Goal: Check status: Check status

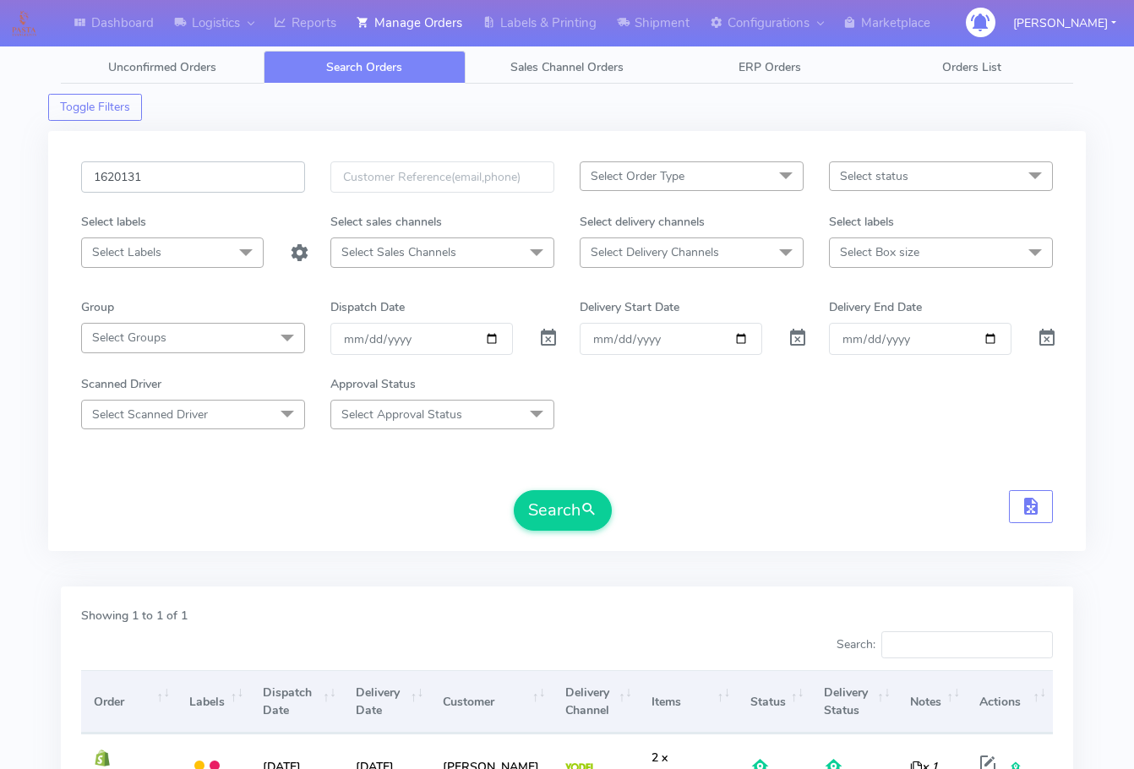
click at [167, 175] on input "1620131" at bounding box center [193, 176] width 224 height 31
paste input "19436"
click at [550, 507] on button "Search" at bounding box center [563, 510] width 98 height 41
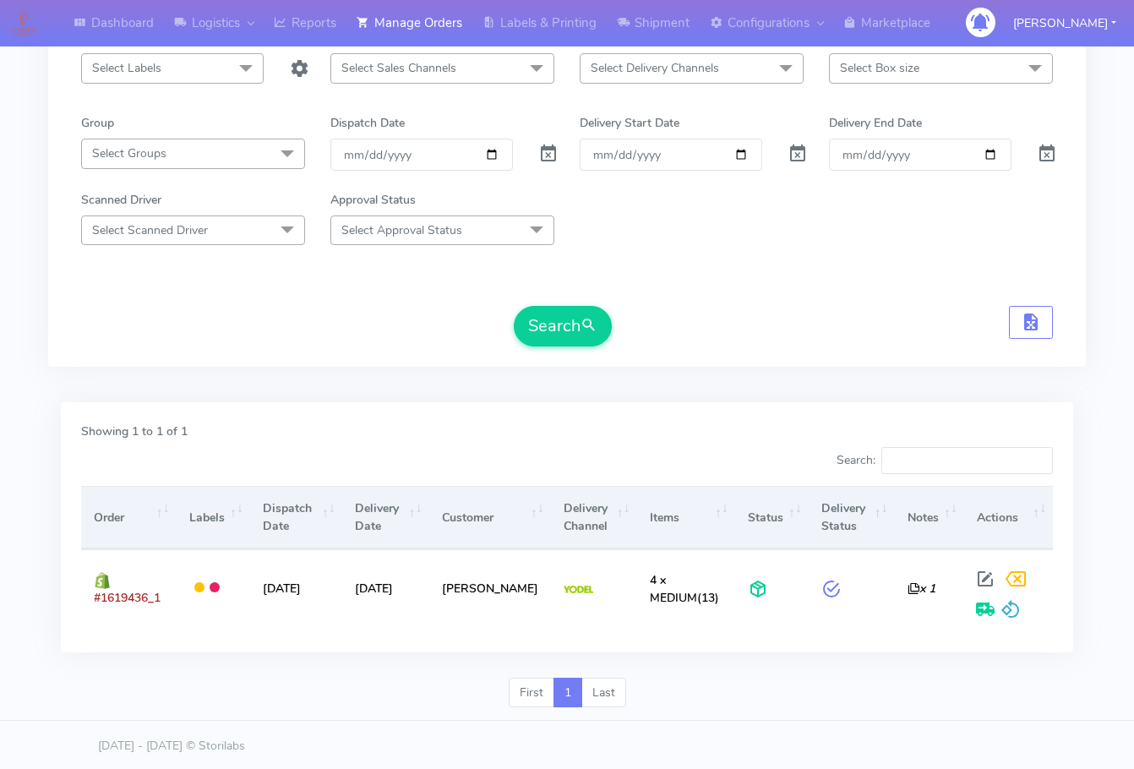
scroll to position [187, 0]
click at [66, 368] on div "1619436 Select Order Type Select All MEALS ATAVI One Off Pasta Club Gift Kit Ev…" at bounding box center [566, 161] width 1037 height 455
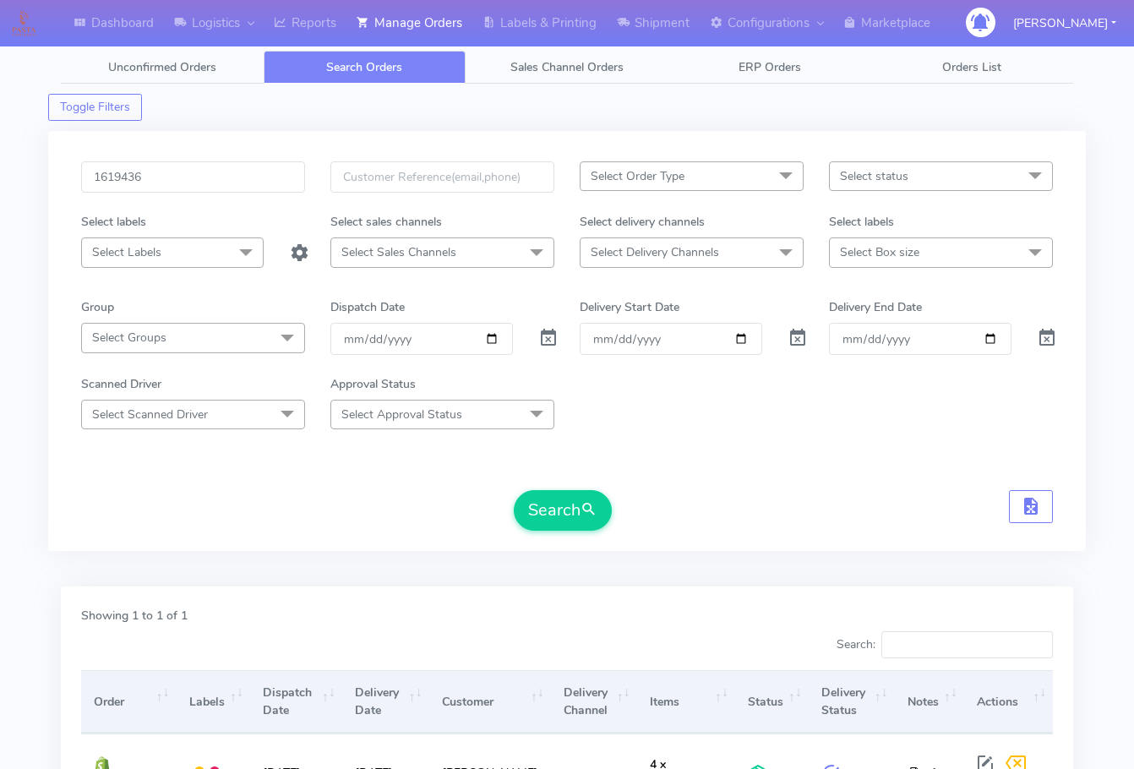
click at [189, 210] on div "1619436" at bounding box center [192, 187] width 249 height 52
click at [192, 189] on input "1619436" at bounding box center [193, 176] width 224 height 31
paste input "20922"
type input "1620922"
click at [548, 503] on button "Search" at bounding box center [563, 510] width 98 height 41
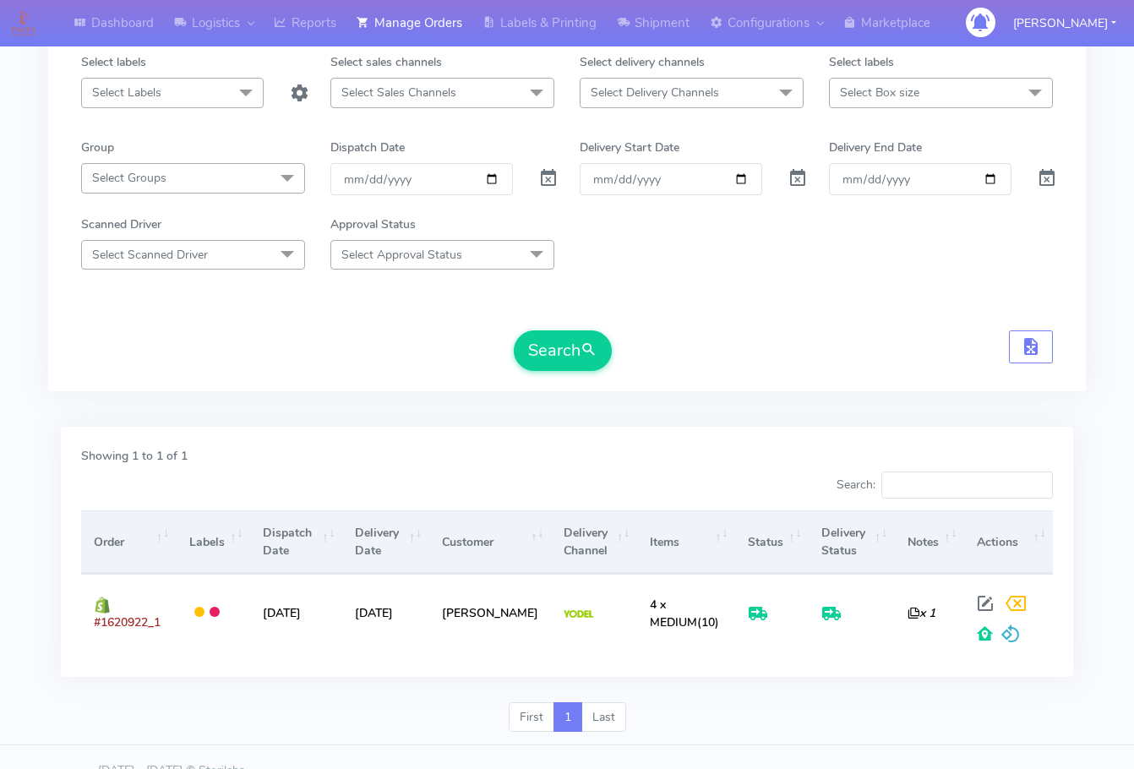
scroll to position [187, 0]
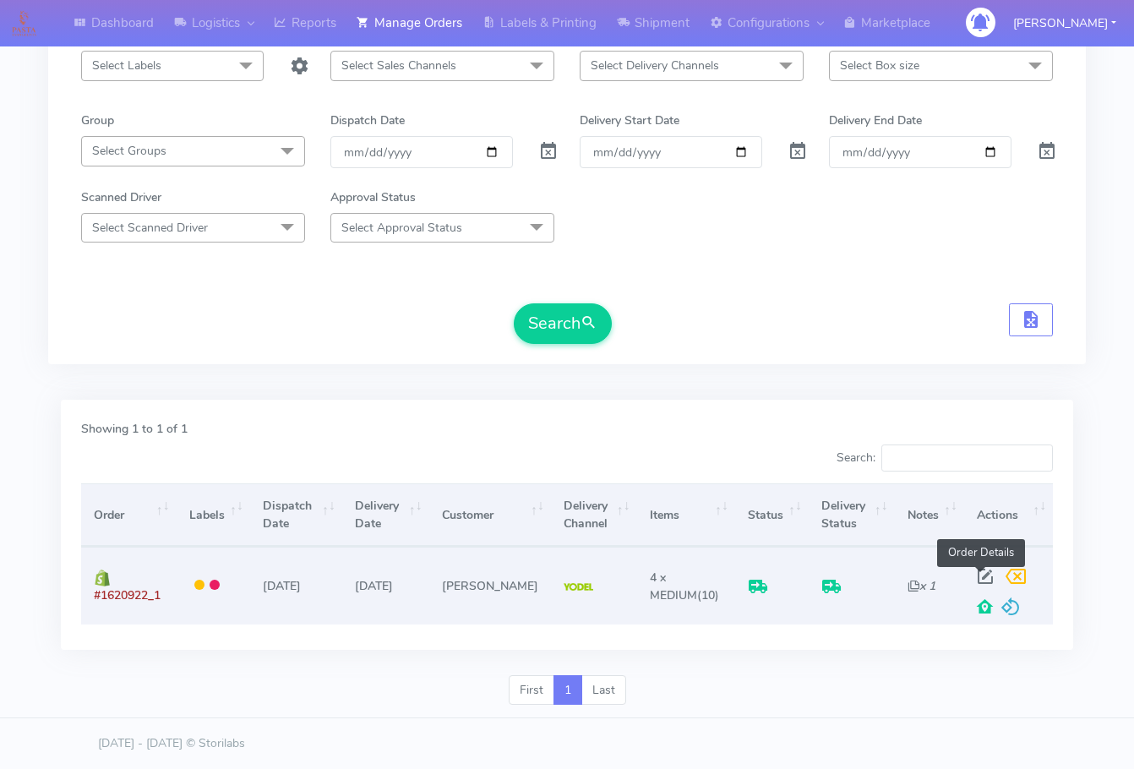
click at [979, 574] on span at bounding box center [985, 580] width 30 height 16
select select "5"
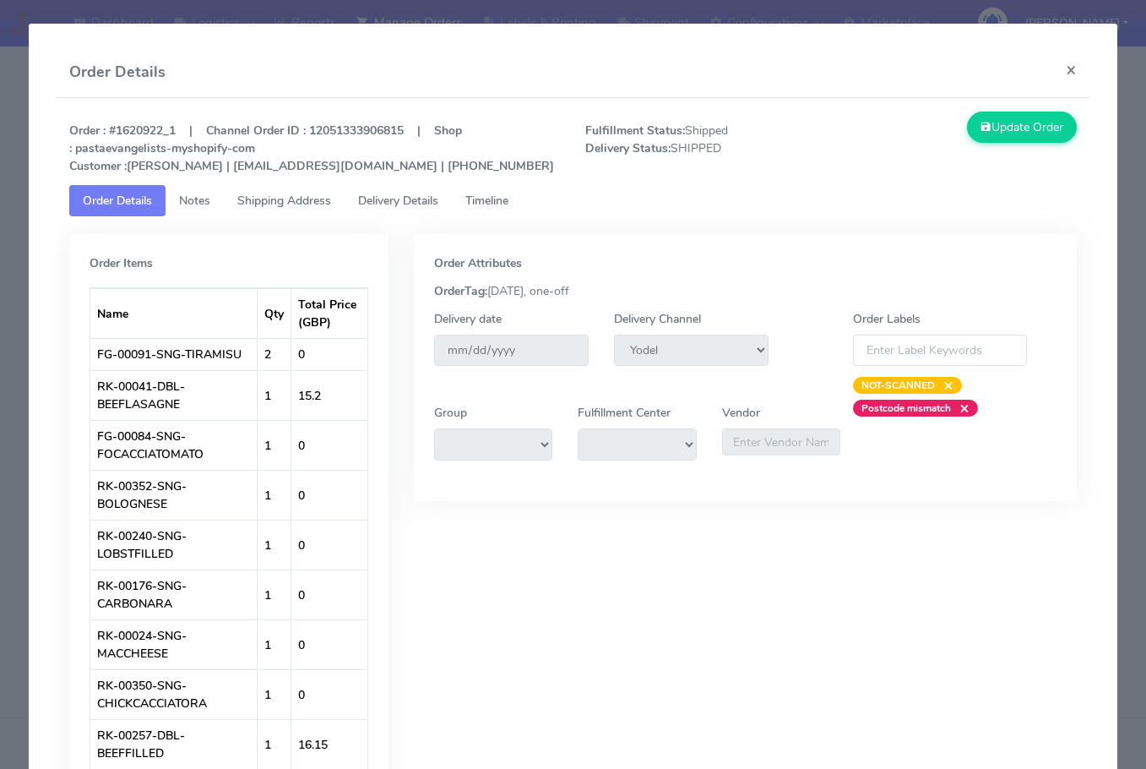
drag, startPoint x: 300, startPoint y: 195, endPoint x: 413, endPoint y: 199, distance: 113.3
click at [301, 195] on span "Shipping Address" at bounding box center [284, 201] width 94 height 16
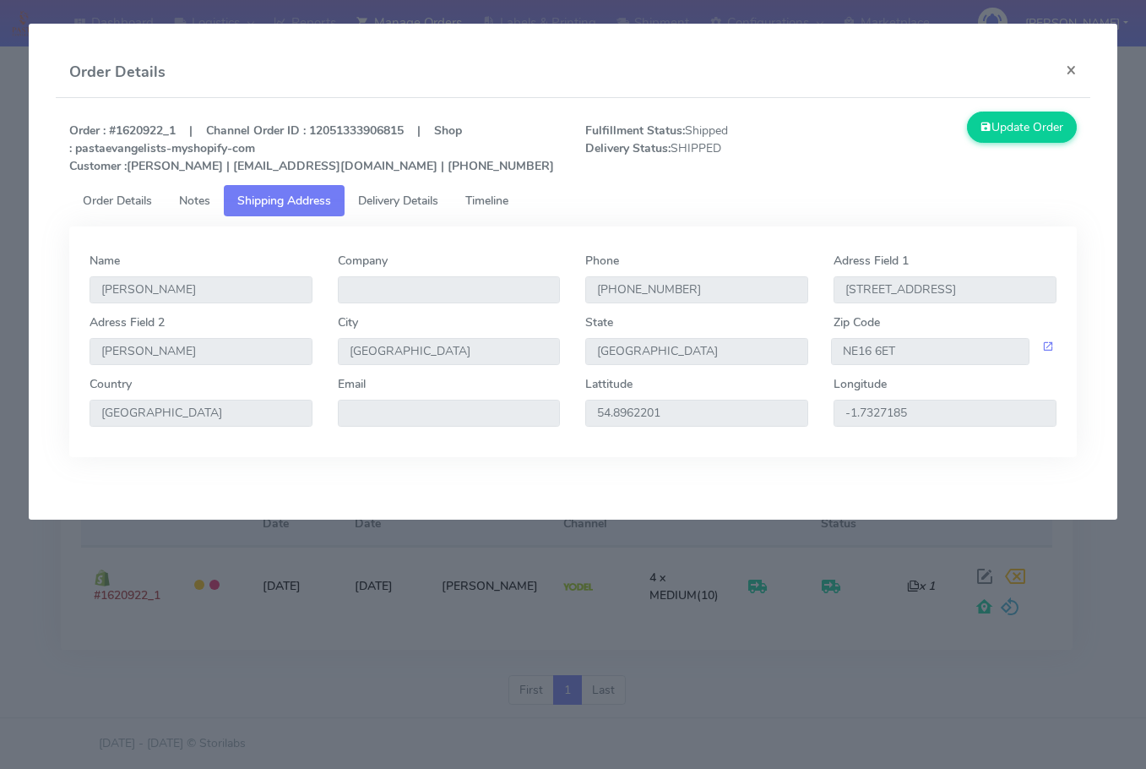
click at [415, 199] on span "Delivery Details" at bounding box center [398, 201] width 80 height 16
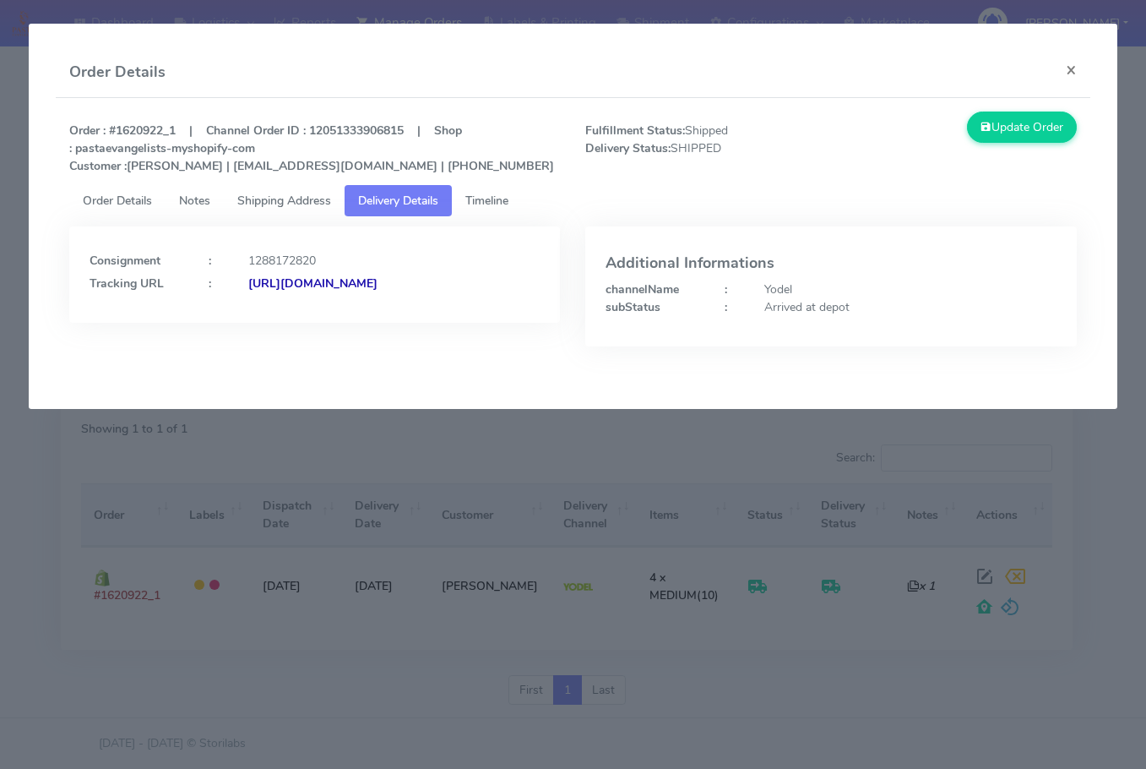
click at [278, 203] on span "Shipping Address" at bounding box center [284, 201] width 94 height 16
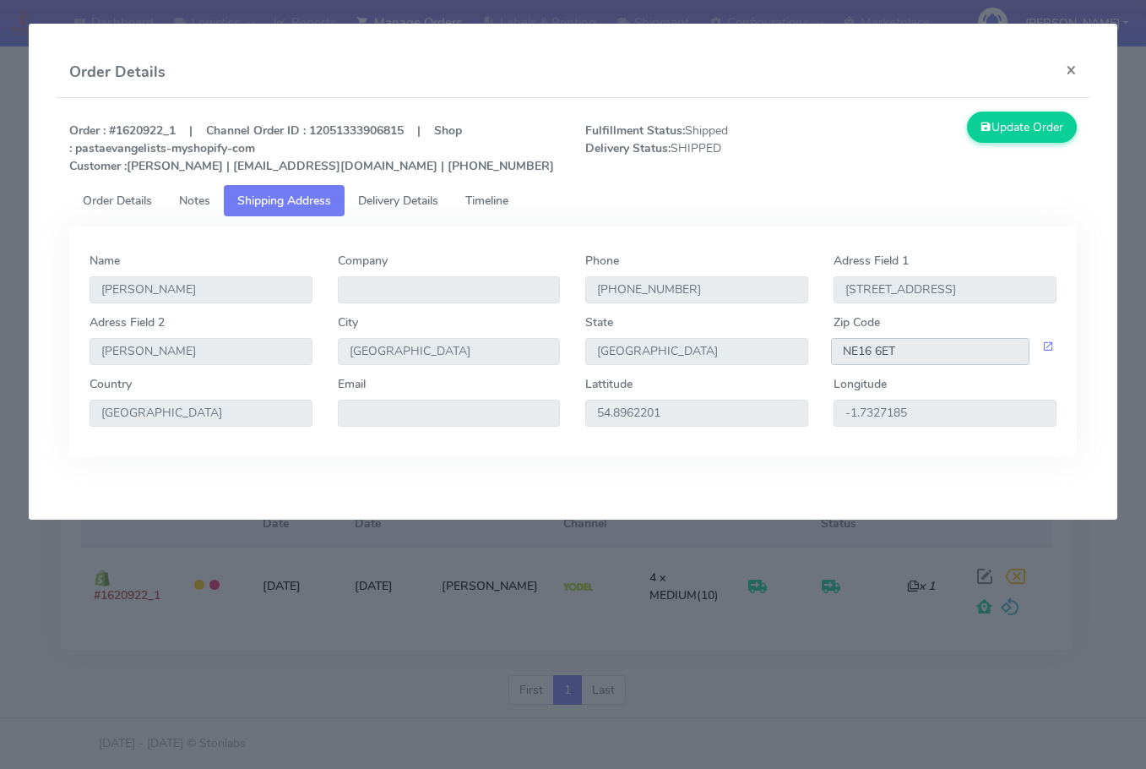
drag, startPoint x: 923, startPoint y: 356, endPoint x: 764, endPoint y: 341, distance: 159.5
click at [764, 341] on div "Adress Field 2 Hobson City Newcastle upon Tyne State England Zip Code NE16 6ET" at bounding box center [573, 344] width 992 height 62
click at [389, 198] on span "Delivery Details" at bounding box center [398, 201] width 80 height 16
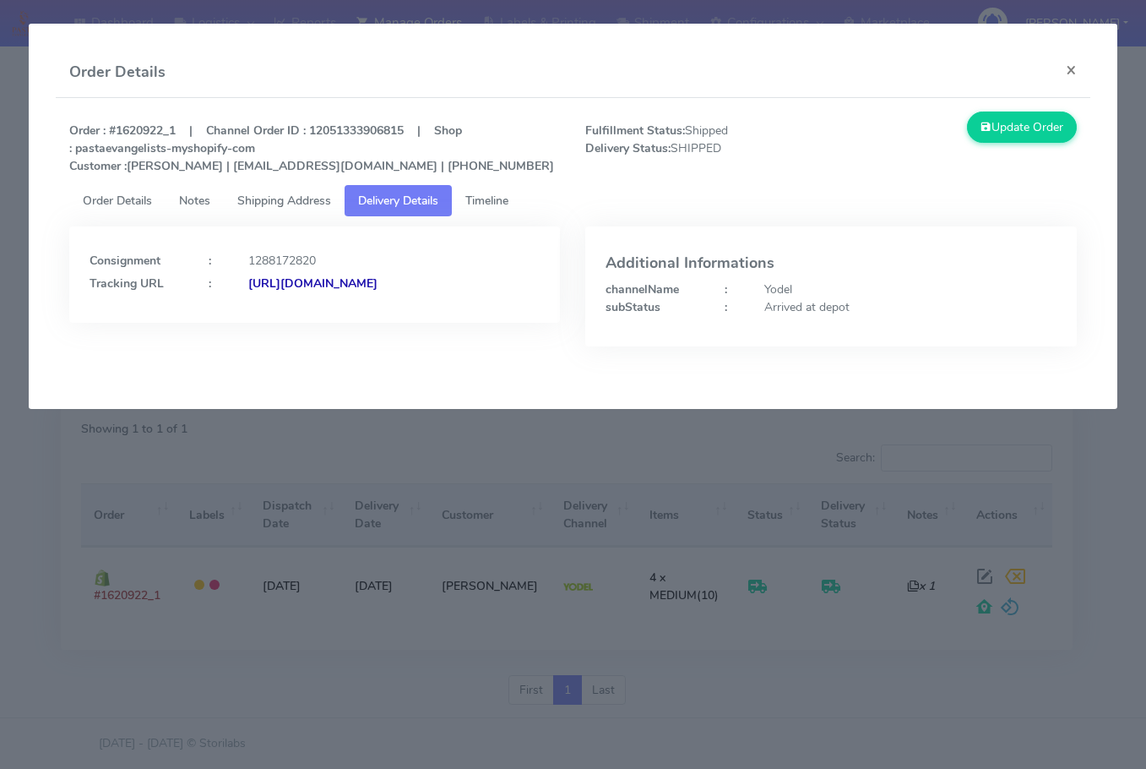
click at [248, 291] on strong "https://www.yodel.co.uk/tracking/JJD0002249960893627" at bounding box center [312, 283] width 129 height 16
click at [1074, 70] on button "×" at bounding box center [1071, 69] width 38 height 45
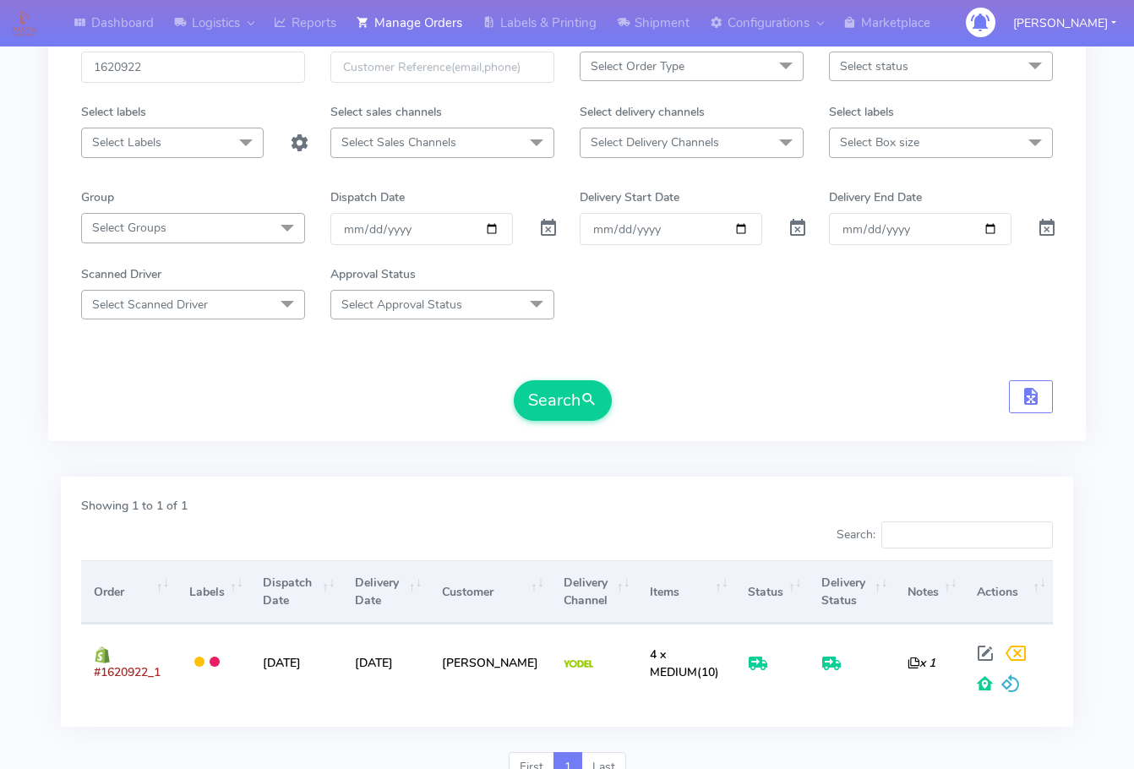
scroll to position [0, 0]
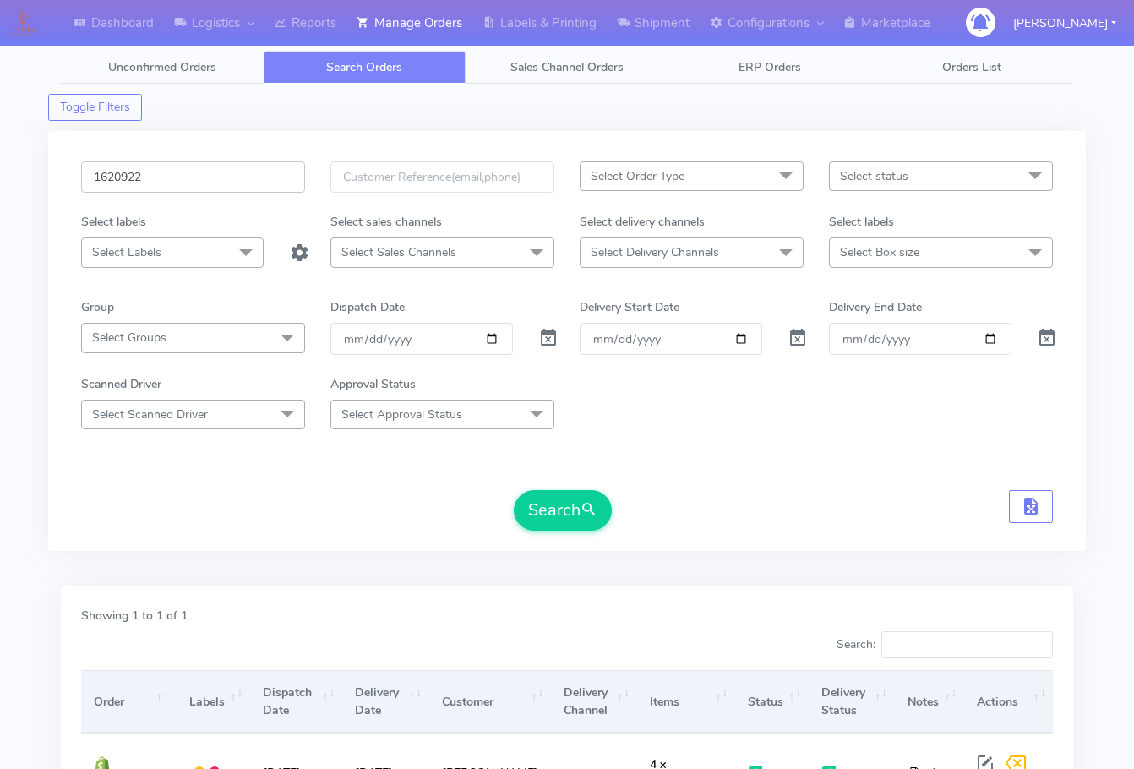
click at [212, 178] on input "1620922" at bounding box center [193, 176] width 224 height 31
paste input "18468"
type input "1618468"
click at [574, 513] on button "Search" at bounding box center [563, 510] width 98 height 41
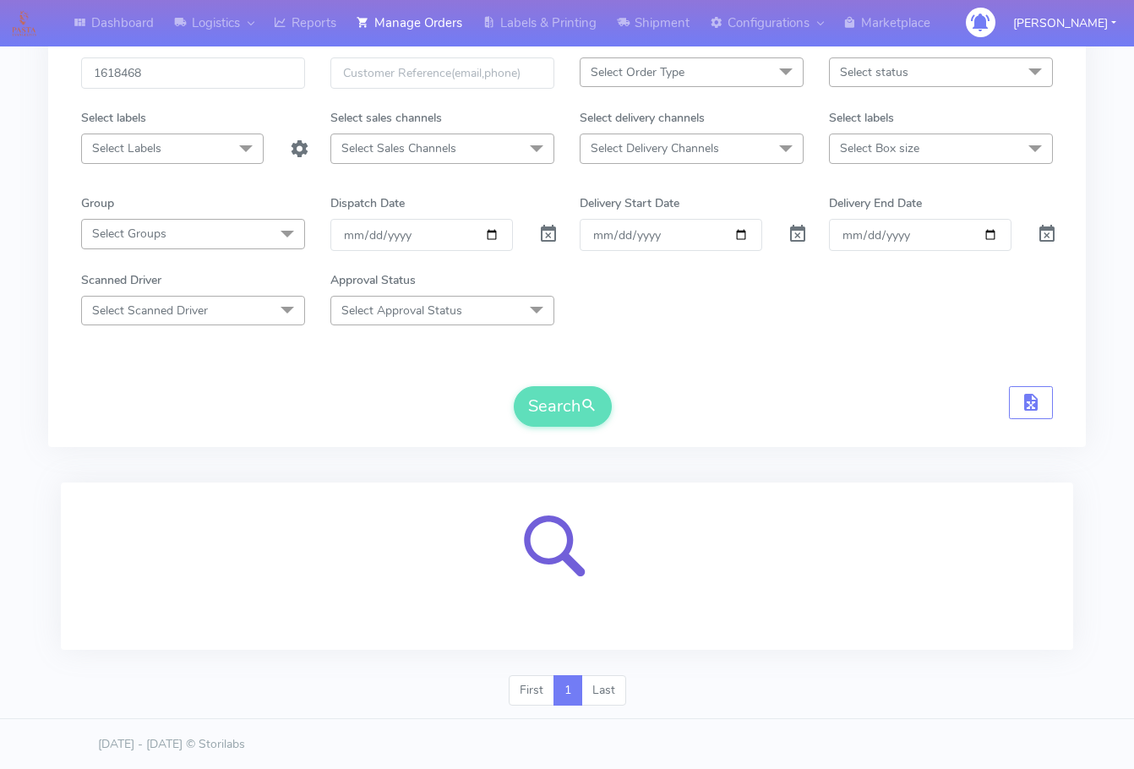
scroll to position [105, 0]
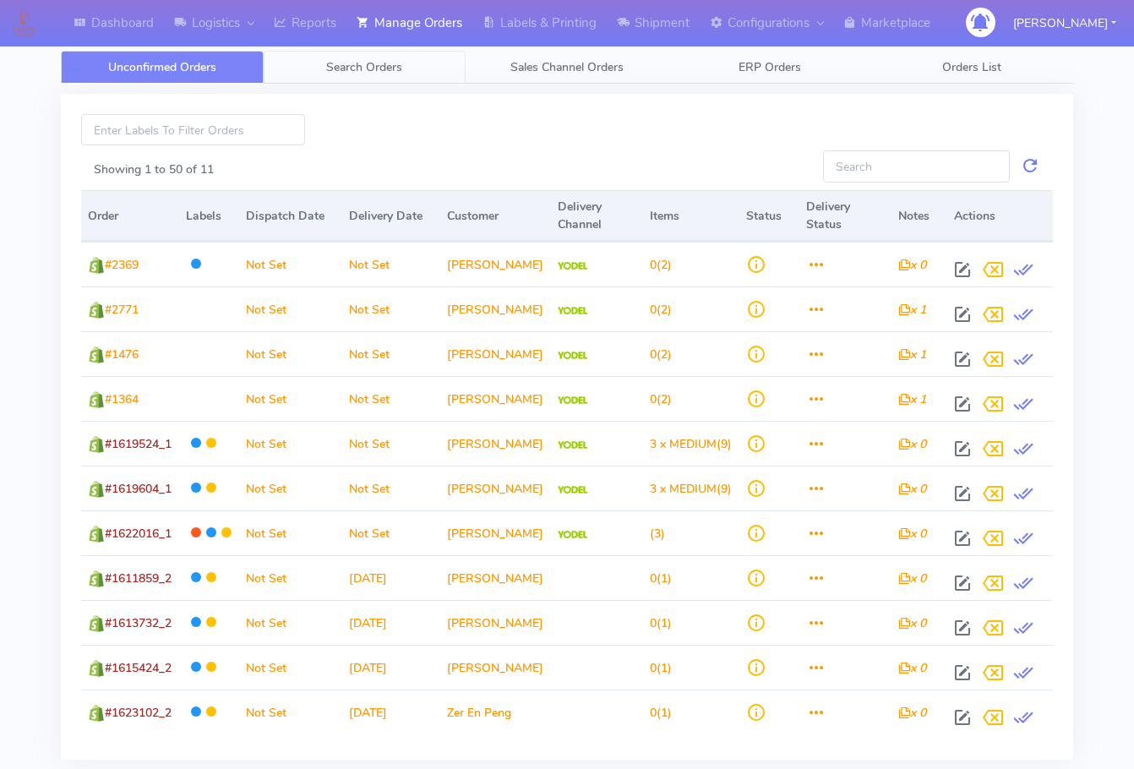
click at [390, 57] on link "Search Orders" at bounding box center [365, 67] width 203 height 33
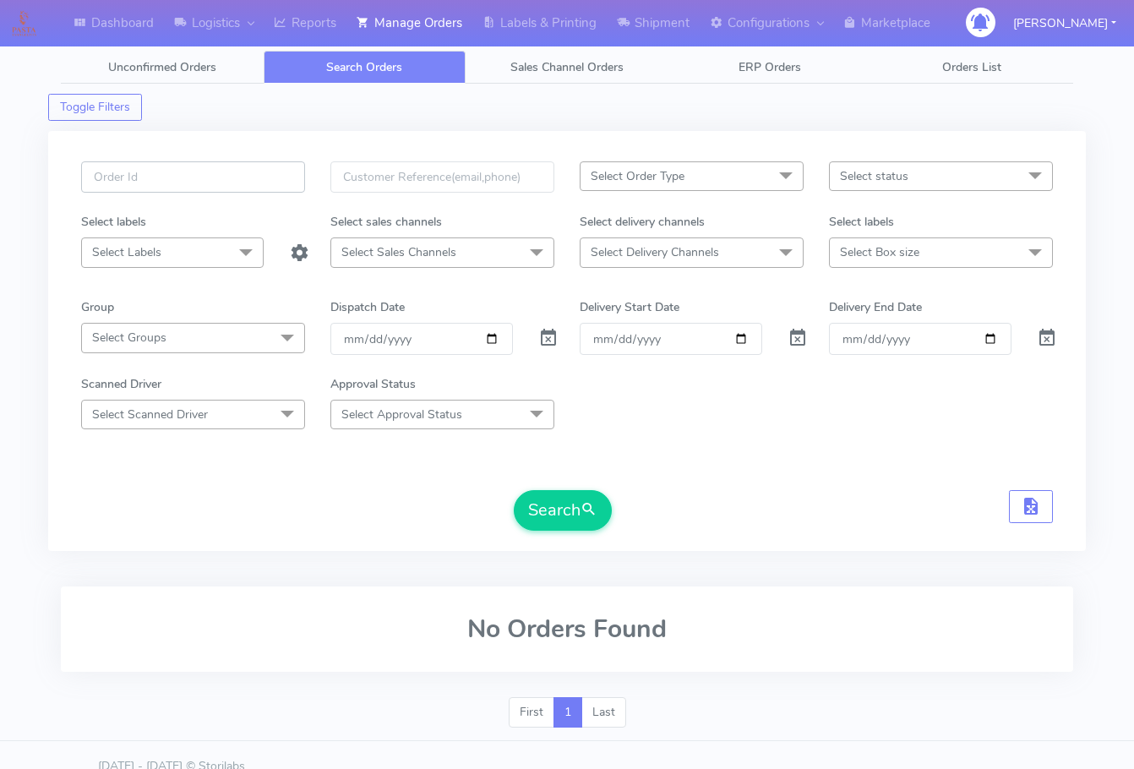
click at [214, 190] on input "text" at bounding box center [193, 176] width 224 height 31
paste input "1622489"
type input "1622489"
drag, startPoint x: 563, startPoint y: 334, endPoint x: 556, endPoint y: 339, distance: 9.1
click at [563, 334] on div at bounding box center [545, 338] width 41 height 31
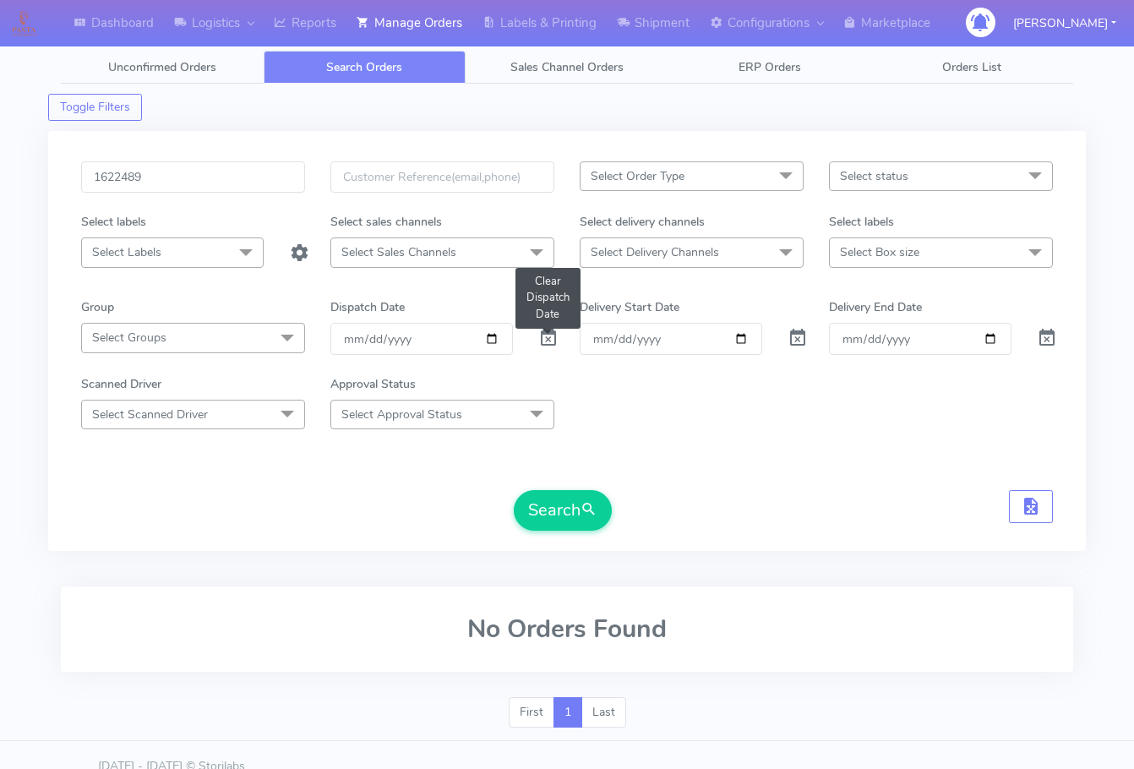
click at [552, 341] on span at bounding box center [548, 342] width 20 height 16
click at [587, 511] on span "submit" at bounding box center [588, 509] width 17 height 23
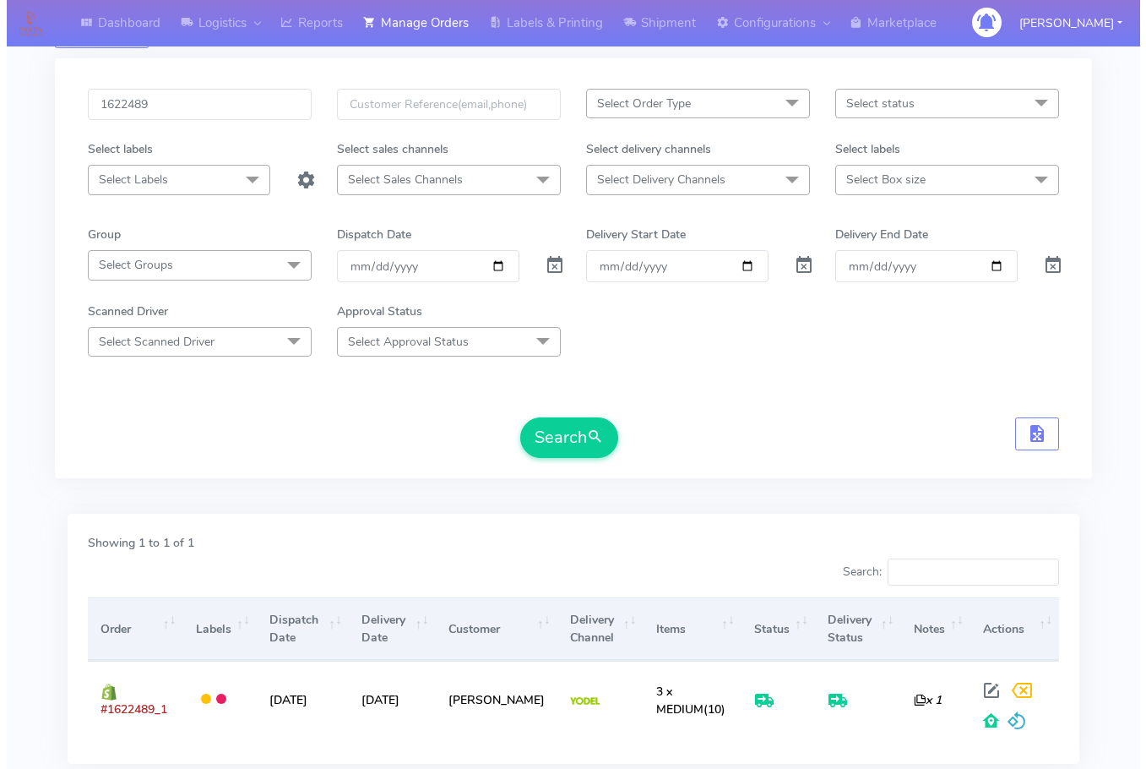
scroll to position [187, 0]
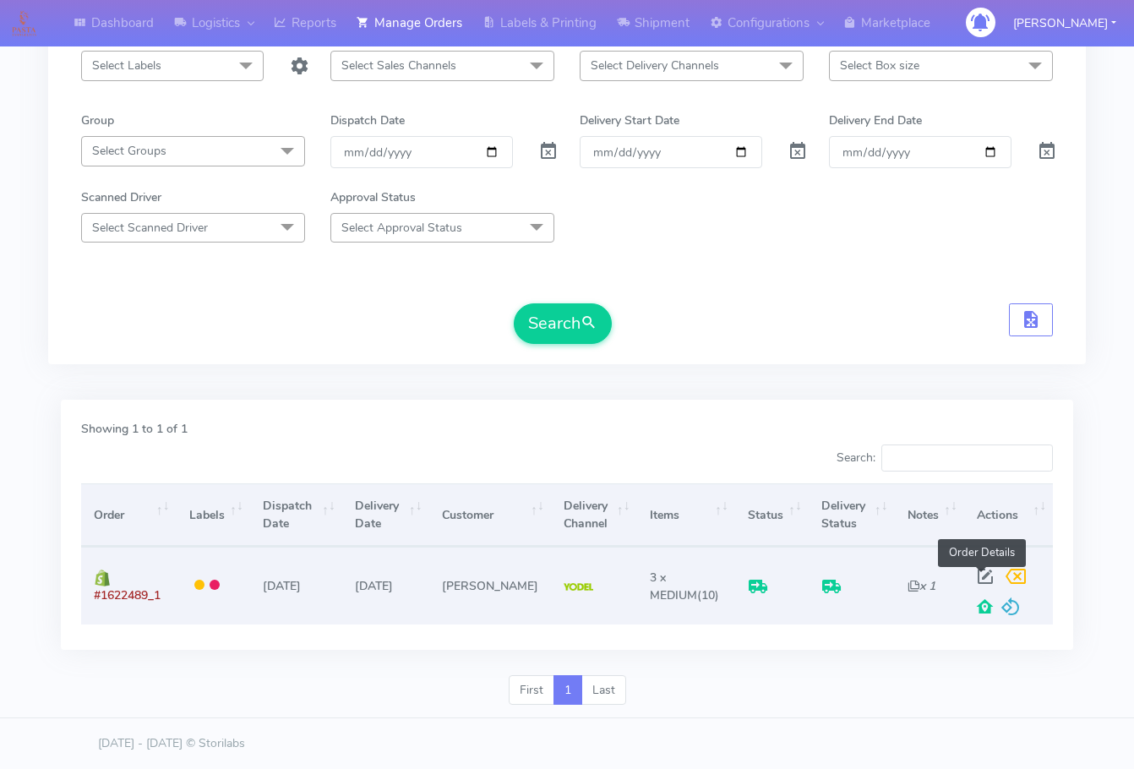
click at [973, 574] on span at bounding box center [985, 580] width 30 height 16
select select "5"
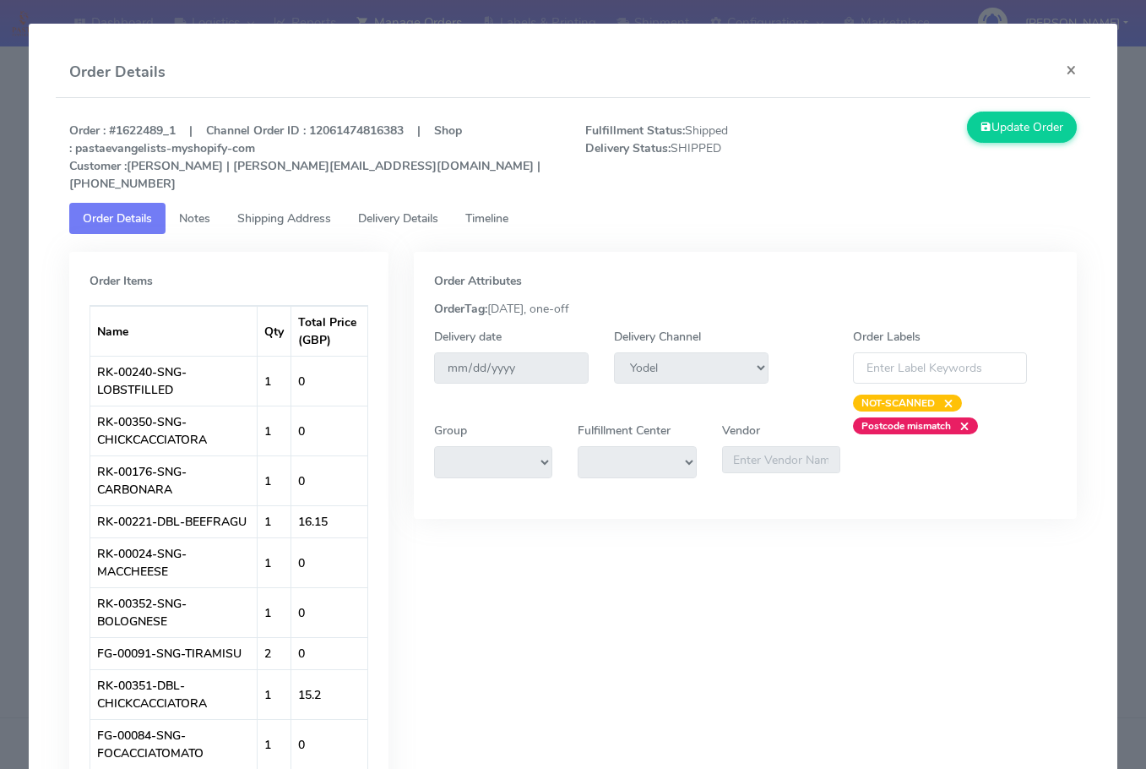
click at [290, 210] on span "Shipping Address" at bounding box center [284, 218] width 94 height 16
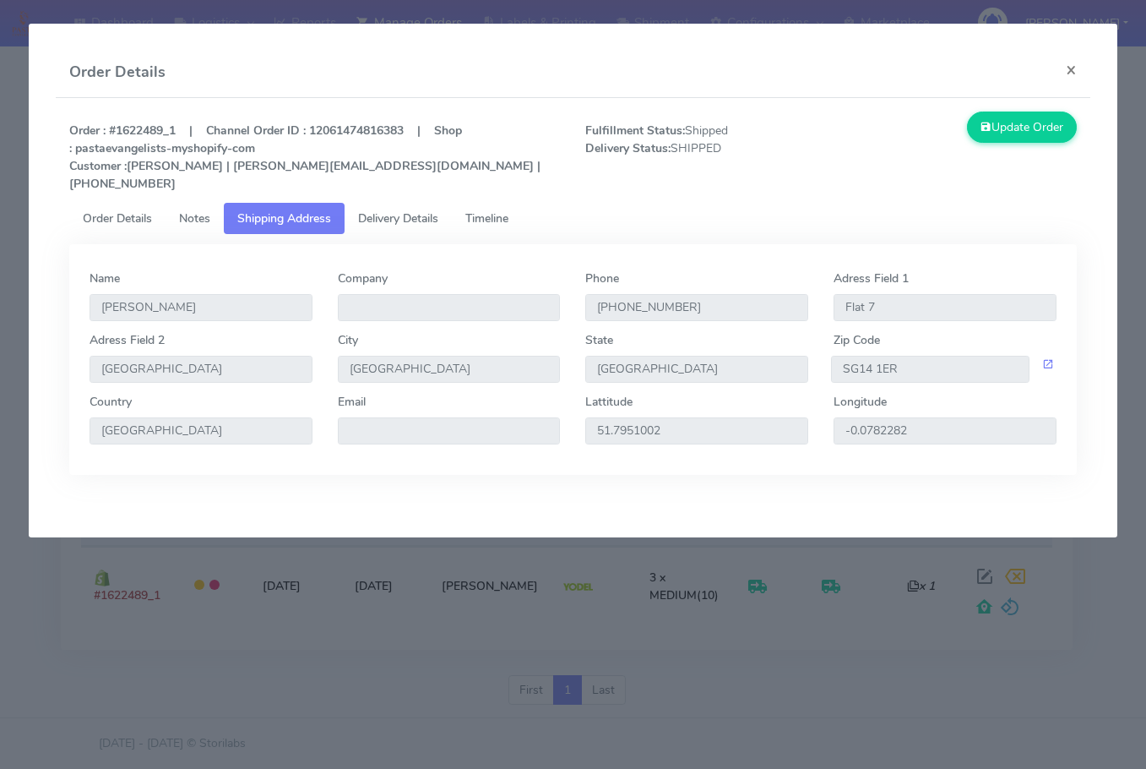
click at [406, 210] on span "Delivery Details" at bounding box center [398, 218] width 80 height 16
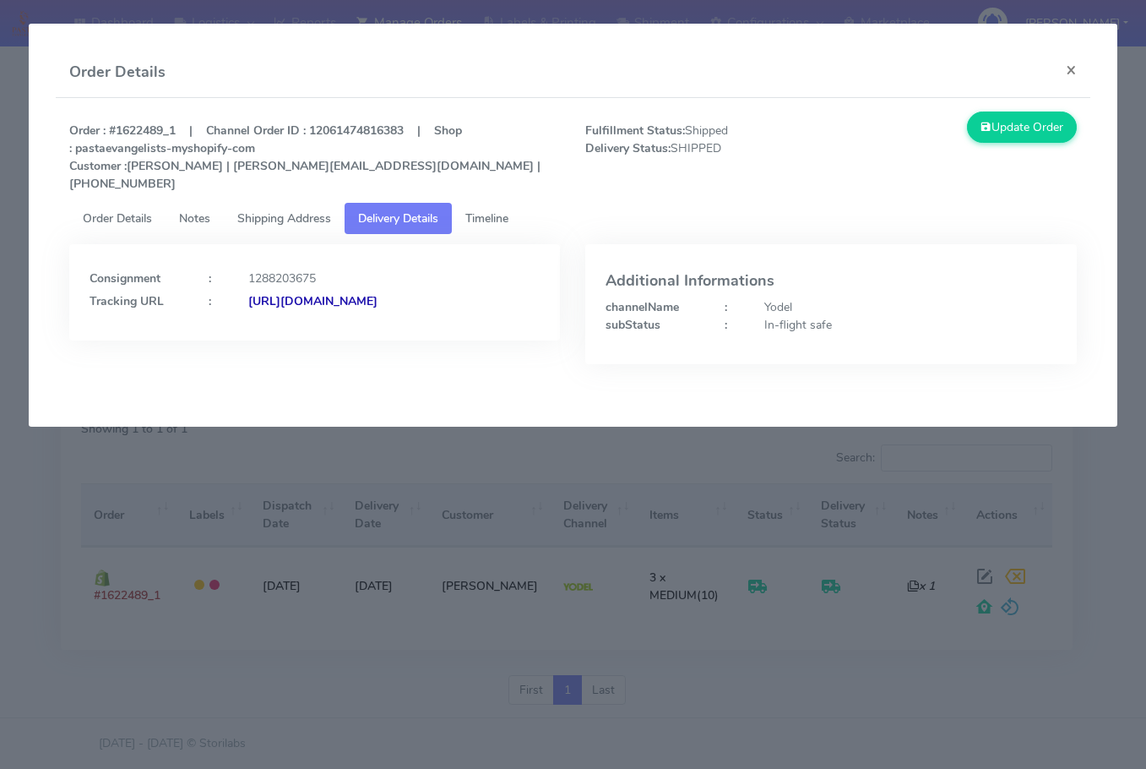
click at [335, 203] on link "Shipping Address" at bounding box center [284, 218] width 121 height 31
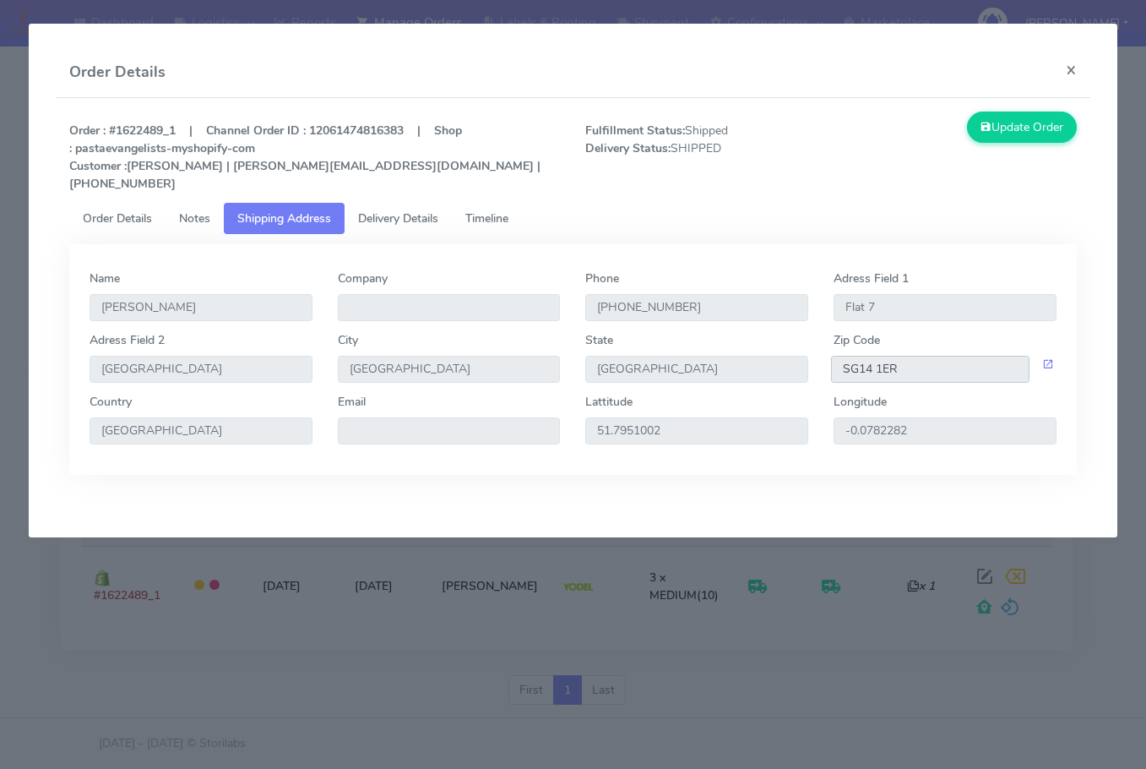
drag, startPoint x: 915, startPoint y: 351, endPoint x: 692, endPoint y: 340, distance: 223.3
click at [692, 340] on div "[GEOGRAPHIC_DATA] [STREET_ADDRESS] Zip Code SG14 1ER" at bounding box center [573, 362] width 992 height 62
click at [405, 210] on span "Delivery Details" at bounding box center [398, 218] width 80 height 16
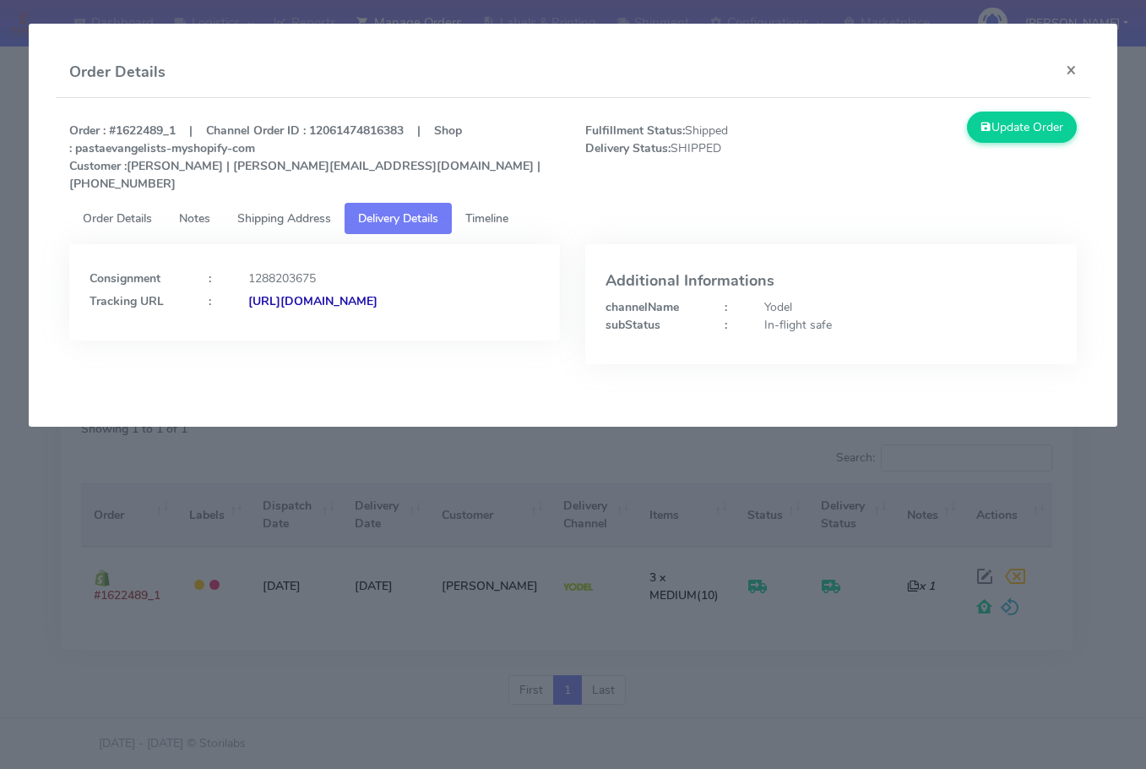
click at [248, 307] on strong "[URL][DOMAIN_NAME]" at bounding box center [312, 301] width 129 height 16
drag, startPoint x: 1079, startPoint y: 67, endPoint x: 748, endPoint y: 273, distance: 389.3
click at [1079, 67] on button "×" at bounding box center [1071, 69] width 38 height 45
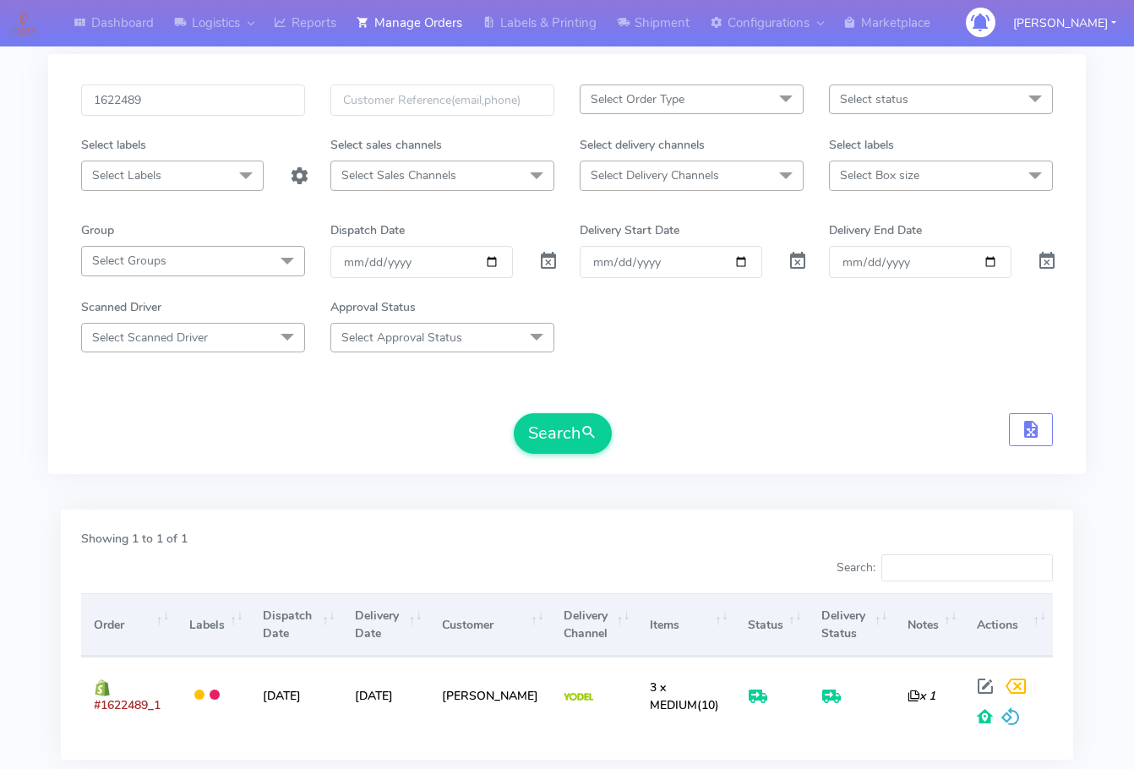
scroll to position [0, 0]
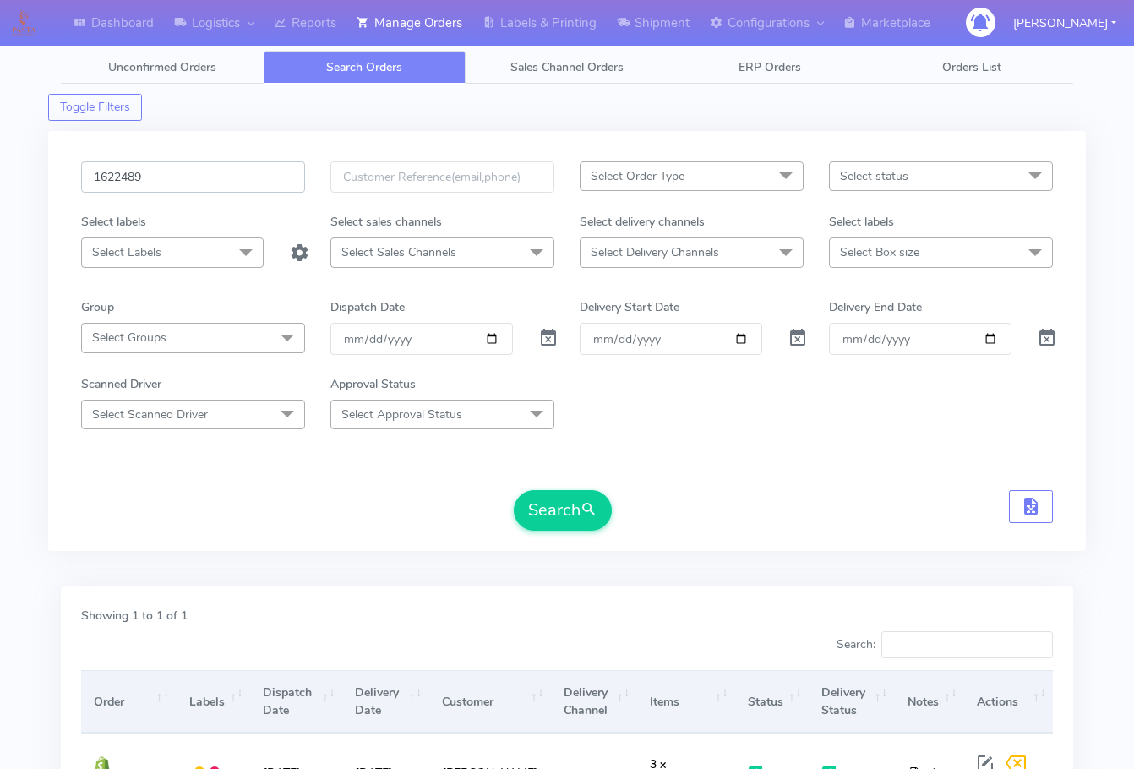
click at [164, 164] on input "1622489" at bounding box center [193, 176] width 224 height 31
paste input "197"
click at [570, 515] on button "Search" at bounding box center [563, 510] width 98 height 41
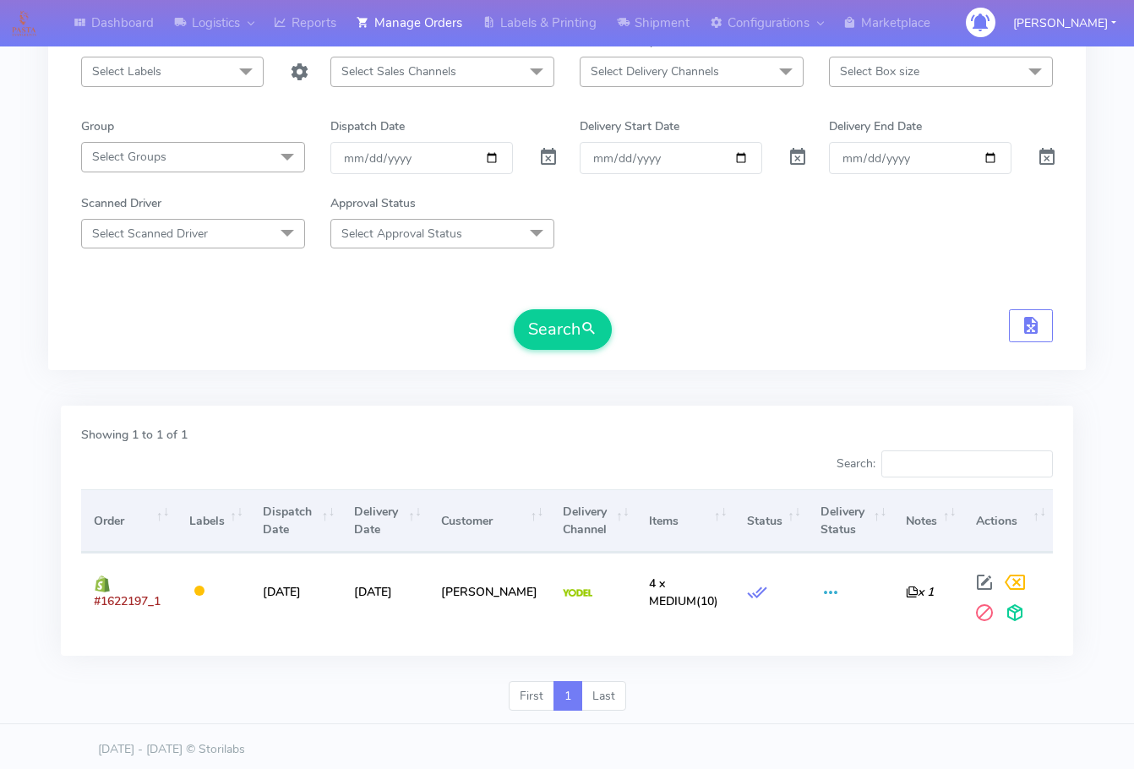
scroll to position [187, 0]
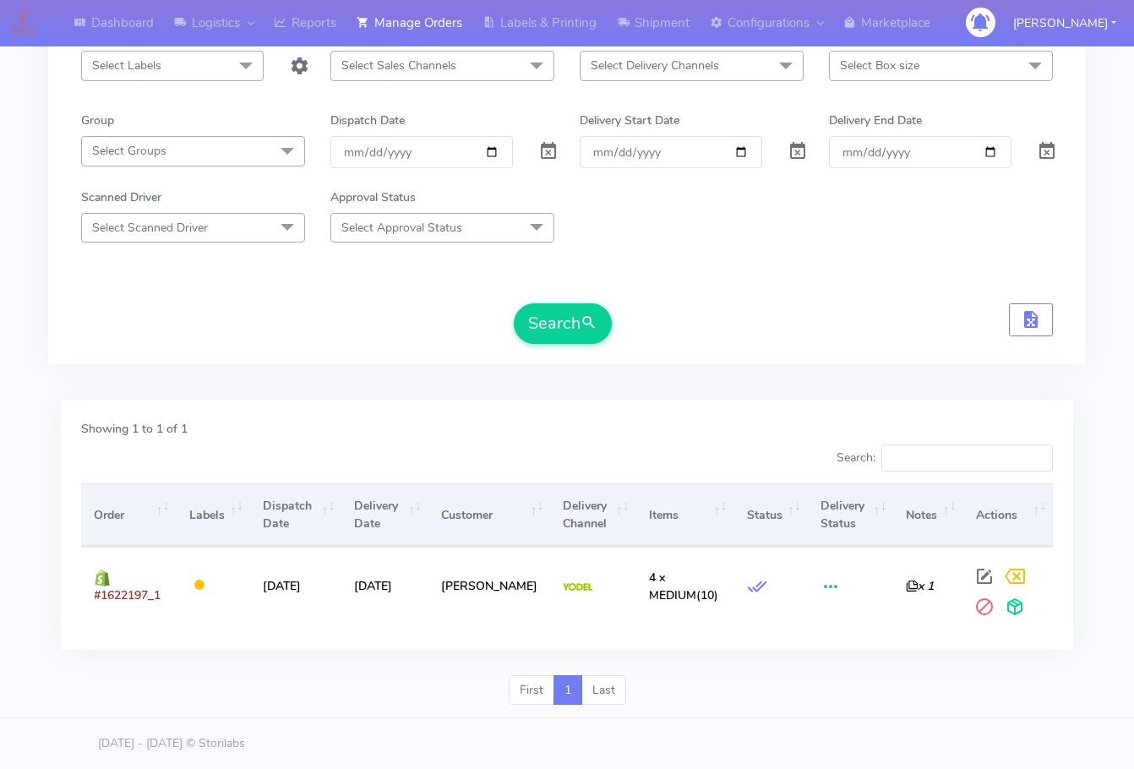
click at [101, 313] on div "Search" at bounding box center [566, 323] width 971 height 41
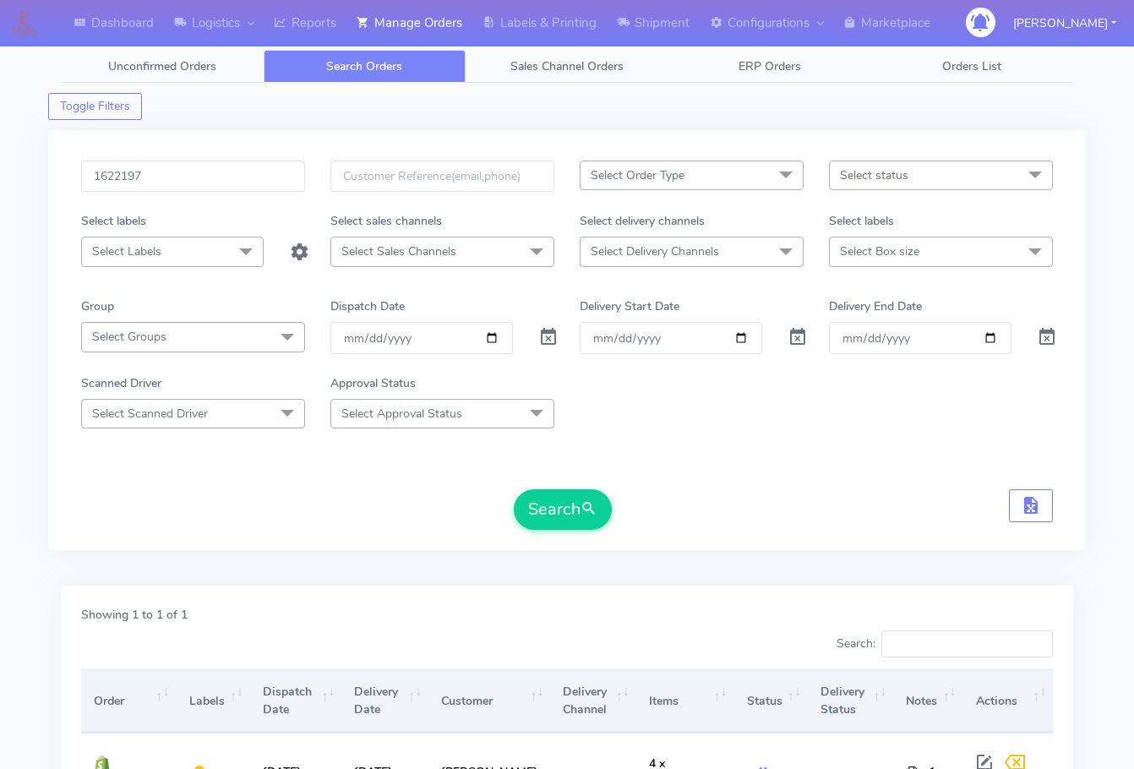
scroll to position [0, 0]
click at [204, 170] on input "1622197" at bounding box center [193, 176] width 224 height 31
paste input "19573"
click at [563, 524] on button "Search" at bounding box center [563, 510] width 98 height 41
click at [204, 174] on input "1619573" at bounding box center [193, 176] width 224 height 31
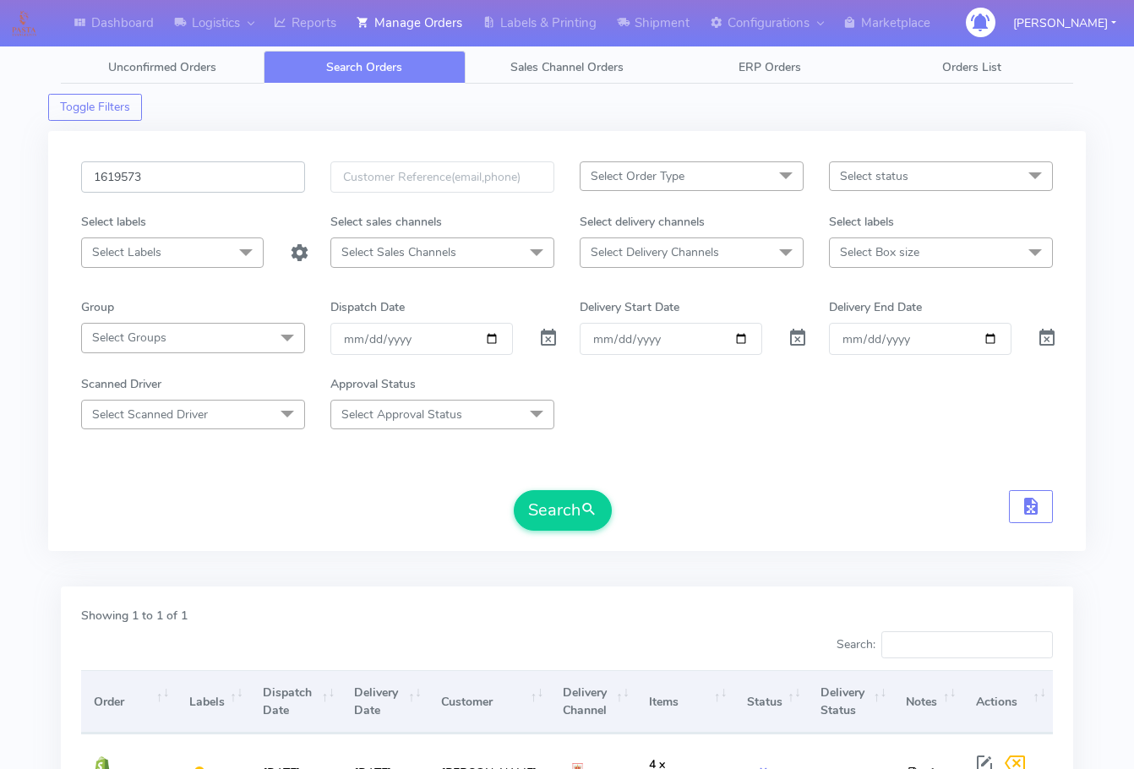
paste input "40"
drag, startPoint x: 554, startPoint y: 504, endPoint x: 577, endPoint y: 508, distance: 23.1
click at [557, 505] on button "Search" at bounding box center [563, 510] width 98 height 41
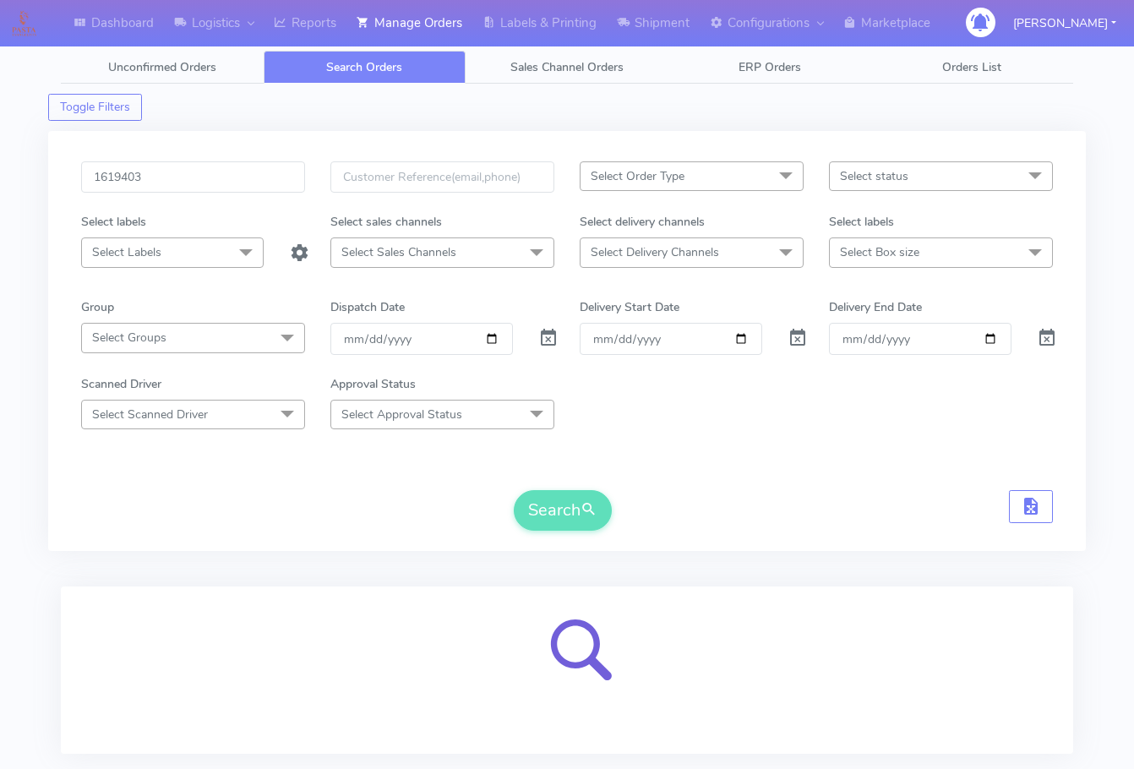
click at [71, 547] on div "1619403 Select Order Type Select All MEALS ATAVI One Off Pasta Club Gift Kit Ev…" at bounding box center [566, 341] width 1037 height 420
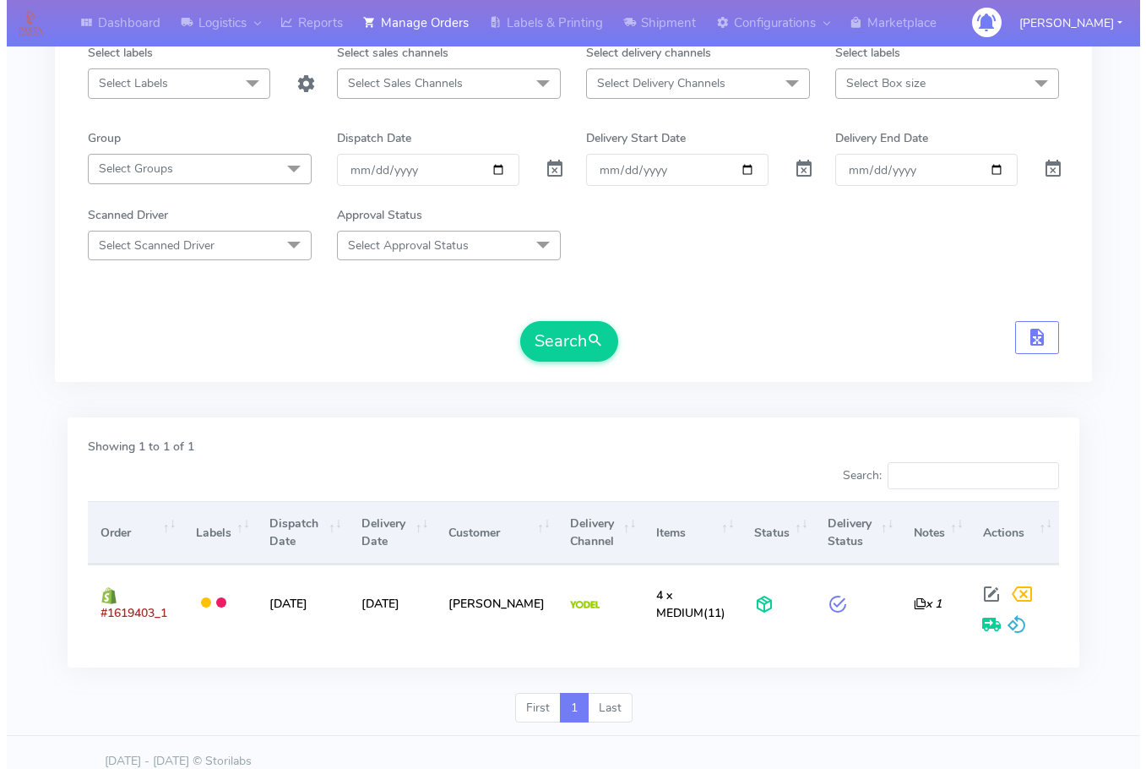
scroll to position [84, 0]
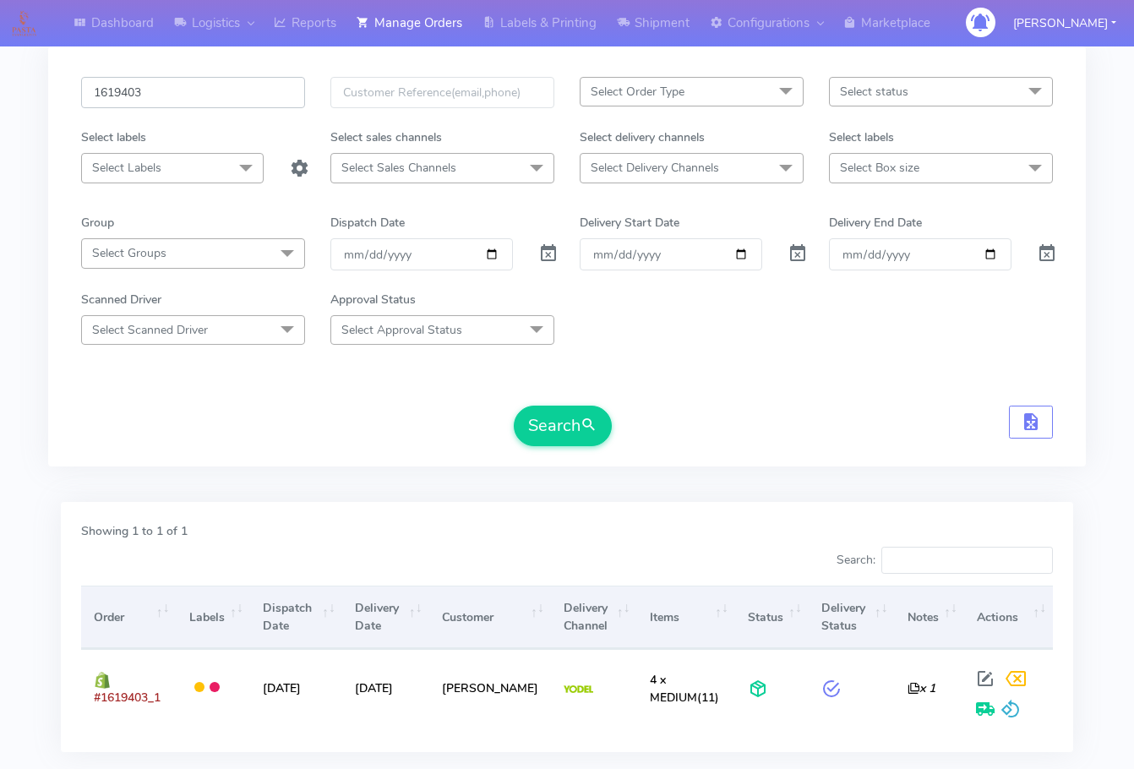
click at [237, 92] on input "1619403" at bounding box center [193, 92] width 224 height 31
paste input "20089"
type input "1620089"
click at [514, 405] on button "Search" at bounding box center [563, 425] width 98 height 41
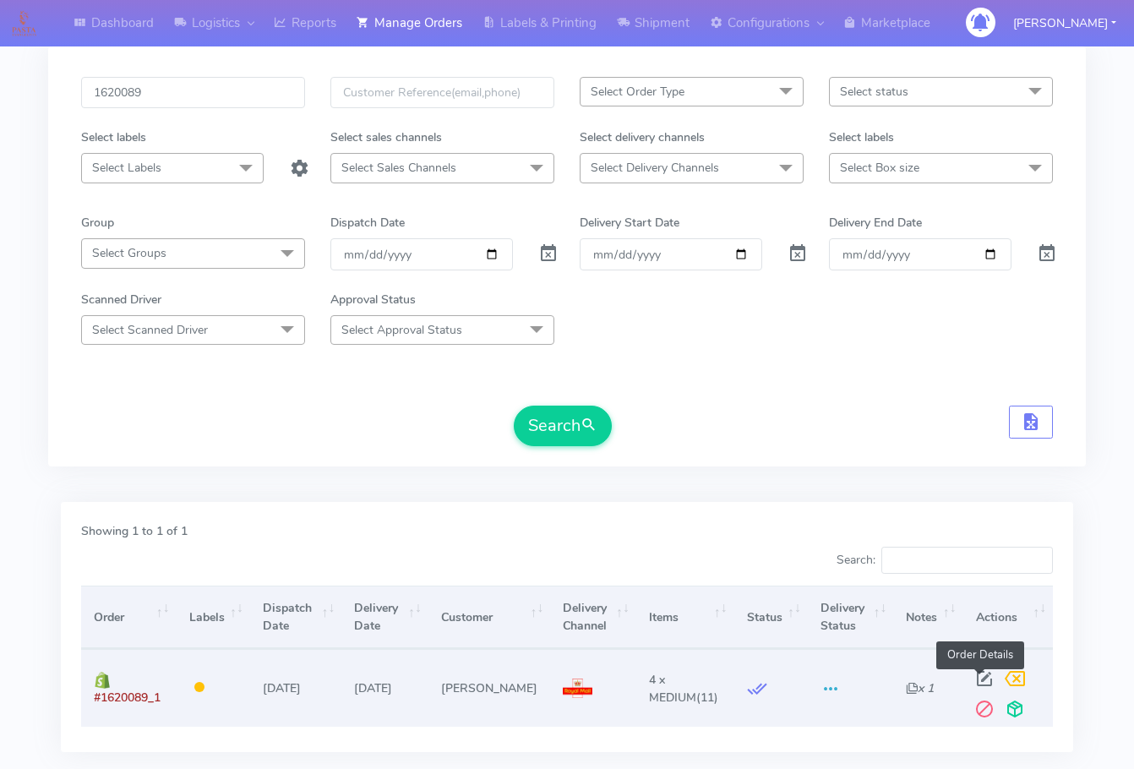
click at [981, 678] on span at bounding box center [984, 682] width 30 height 16
select select "3"
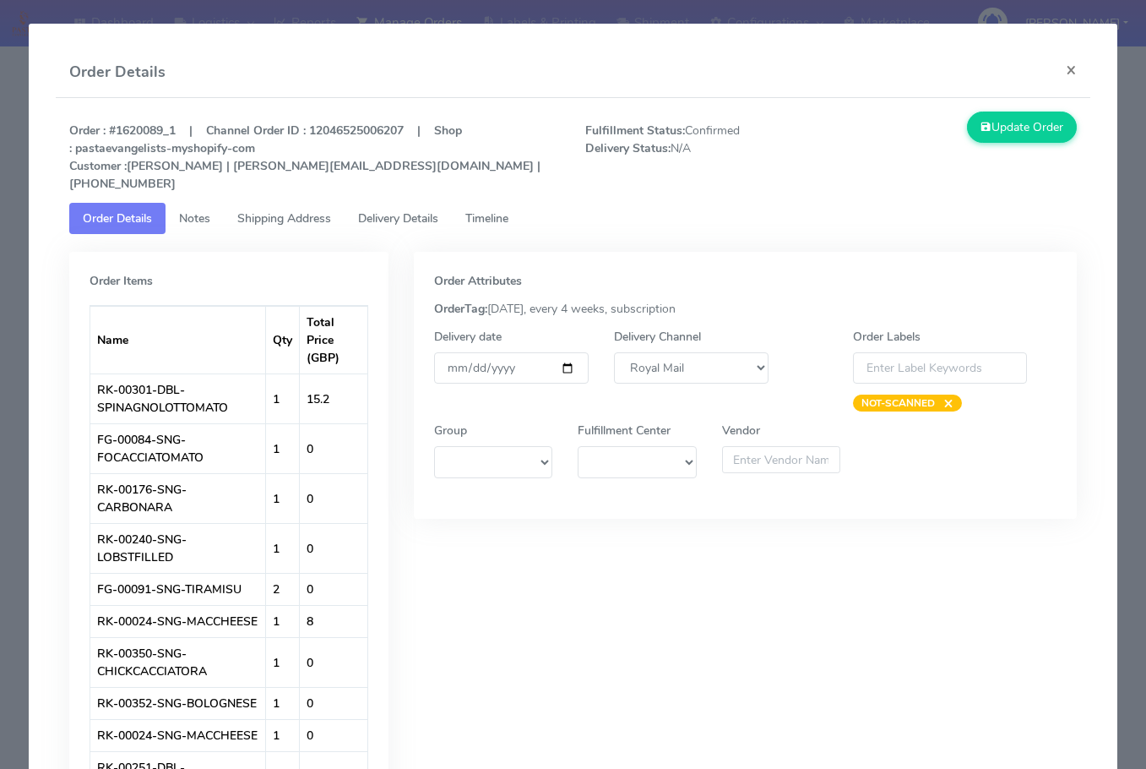
click at [209, 211] on link "Notes" at bounding box center [195, 218] width 58 height 31
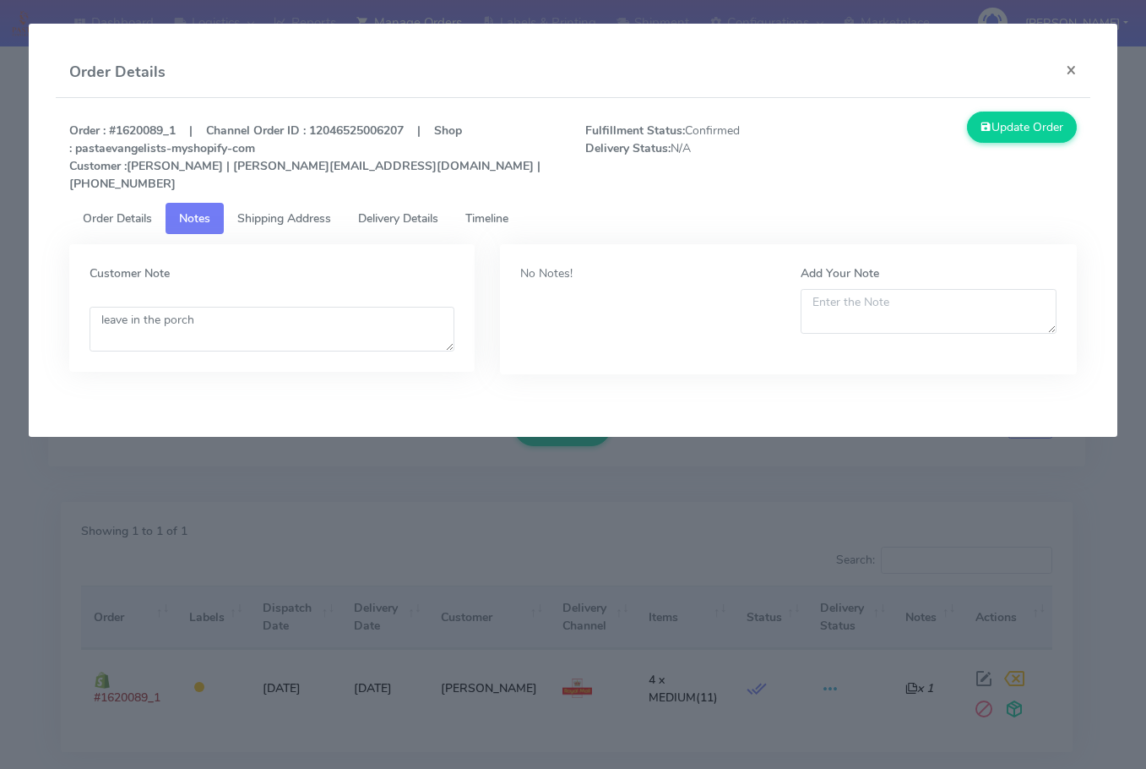
click at [281, 210] on span "Shipping Address" at bounding box center [284, 218] width 94 height 16
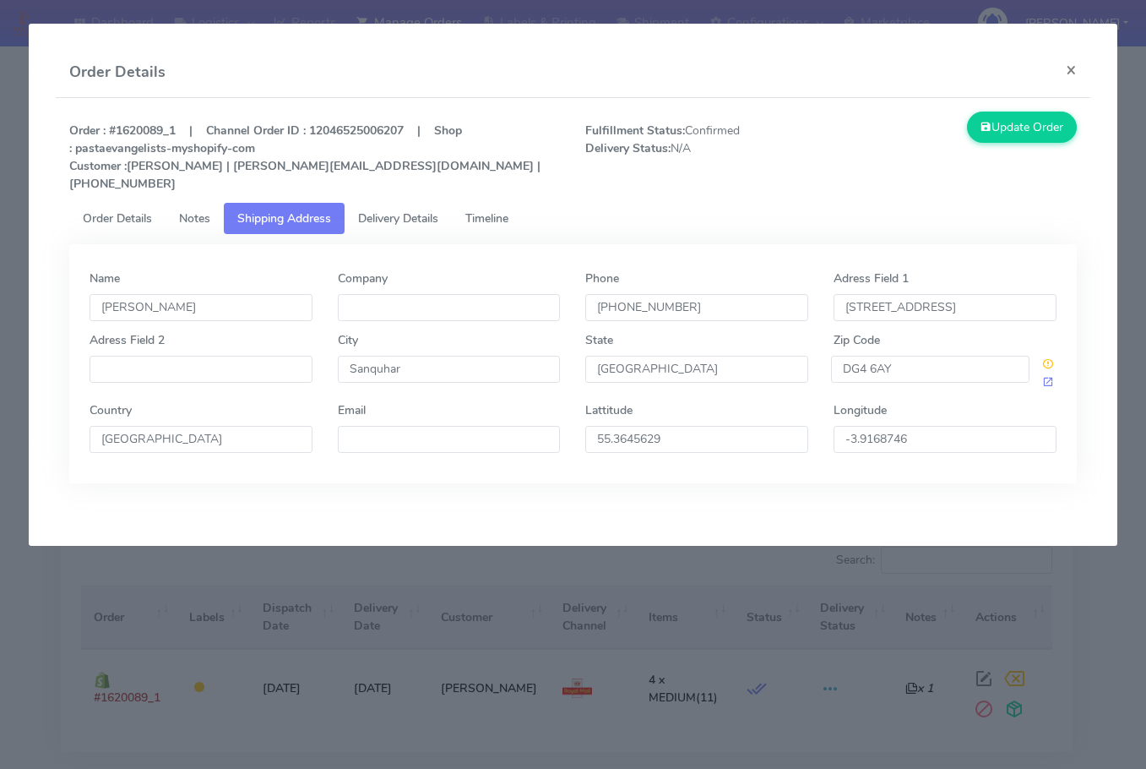
click at [396, 210] on span "Delivery Details" at bounding box center [398, 218] width 80 height 16
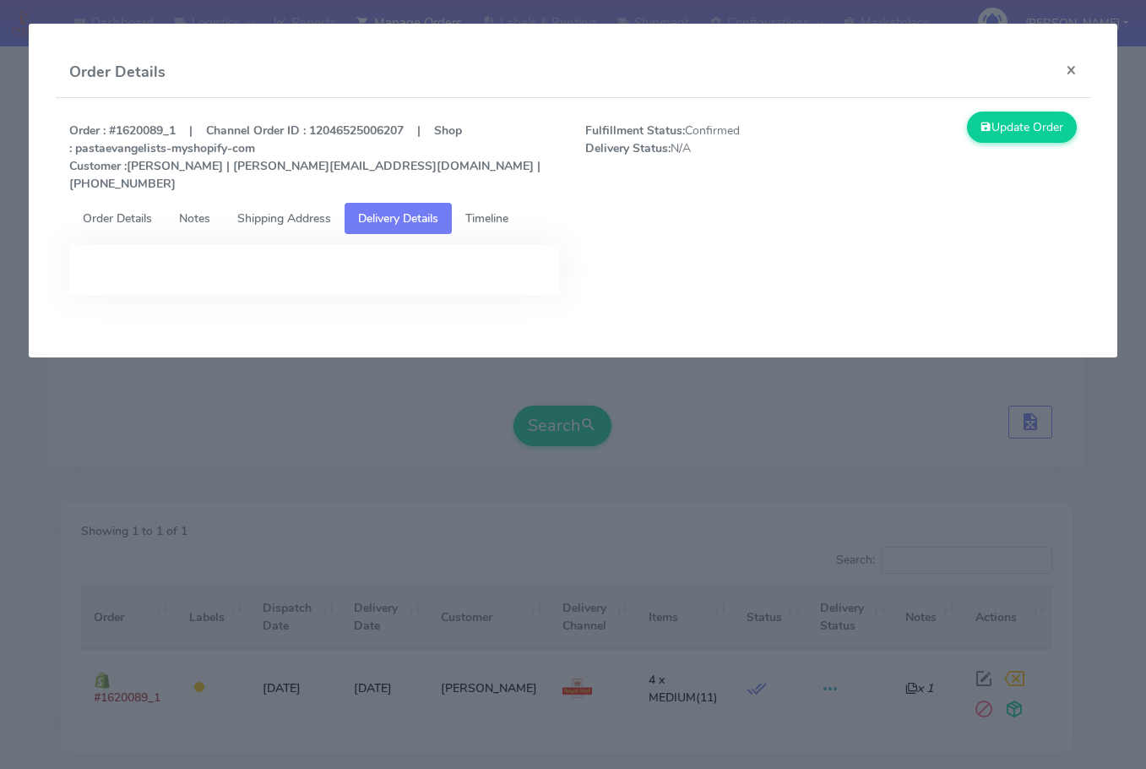
click at [481, 210] on span "Timeline" at bounding box center [486, 218] width 43 height 16
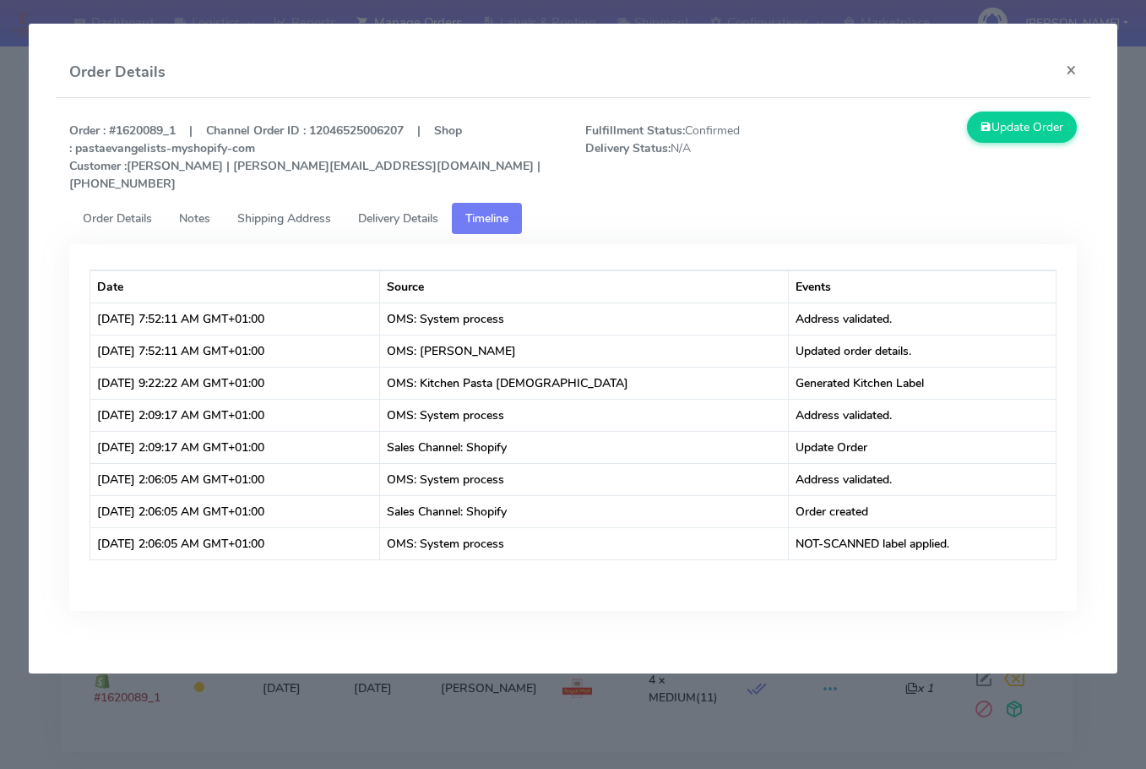
click at [46, 392] on app-order-update "Order Details × Order : #1620089_1 | Channel Order ID : 12046525006207 | Shop :…" at bounding box center [573, 349] width 1089 height 650
drag, startPoint x: 178, startPoint y: 128, endPoint x: 111, endPoint y: 129, distance: 66.7
click at [111, 129] on strong "Order : #1620089_1 | Channel Order ID : 12046525006207 | Shop : pastaevangelist…" at bounding box center [304, 156] width 471 height 69
copy strong "#1620089_1"
